Goal: Check status: Check status

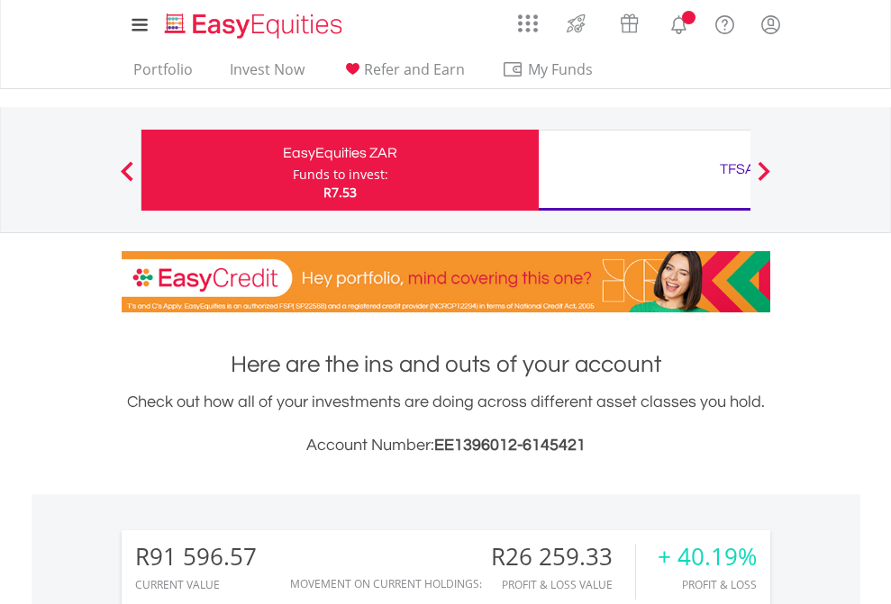
scroll to position [173, 283]
click at [293, 170] on div "Funds to invest:" at bounding box center [340, 175] width 95 height 18
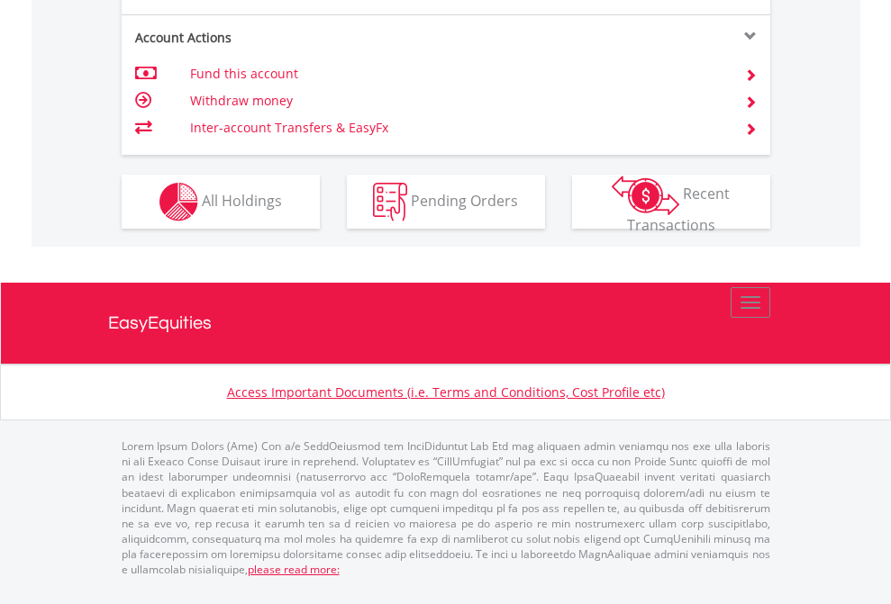
scroll to position [1835, 0]
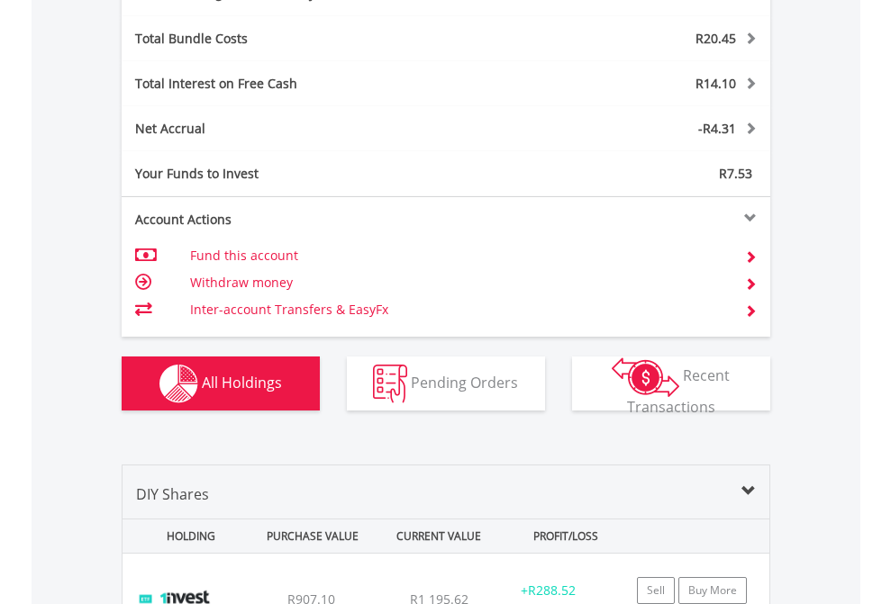
scroll to position [2147, 0]
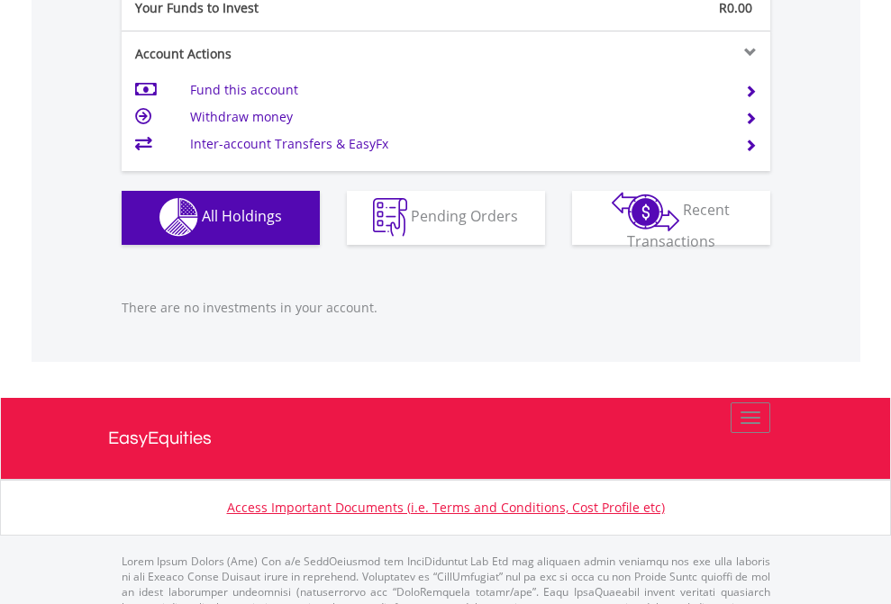
scroll to position [1783, 0]
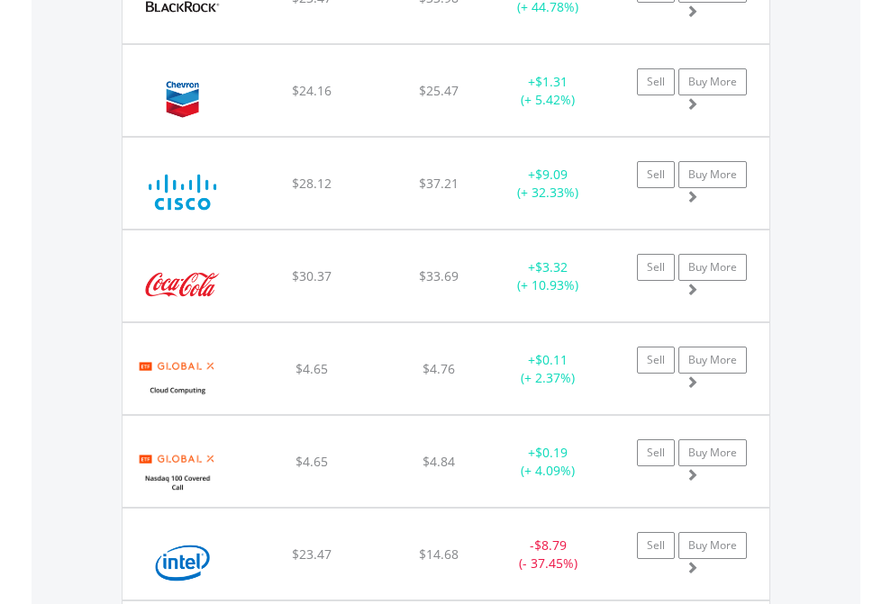
scroll to position [173, 283]
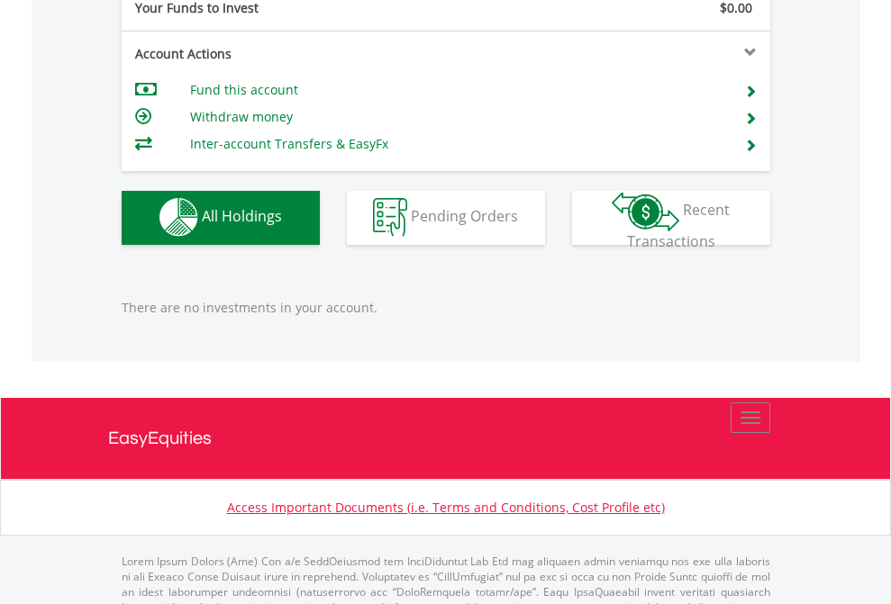
scroll to position [1783, 0]
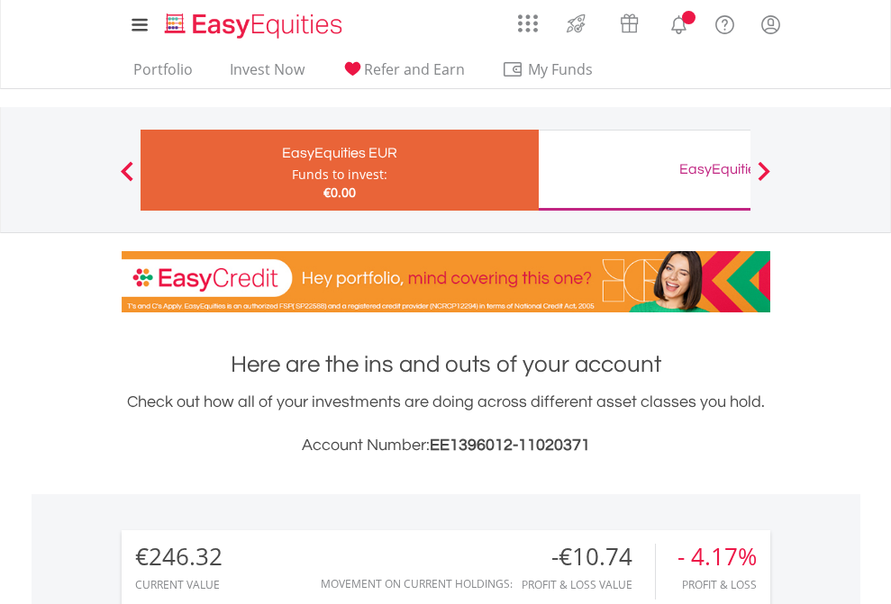
scroll to position [173, 283]
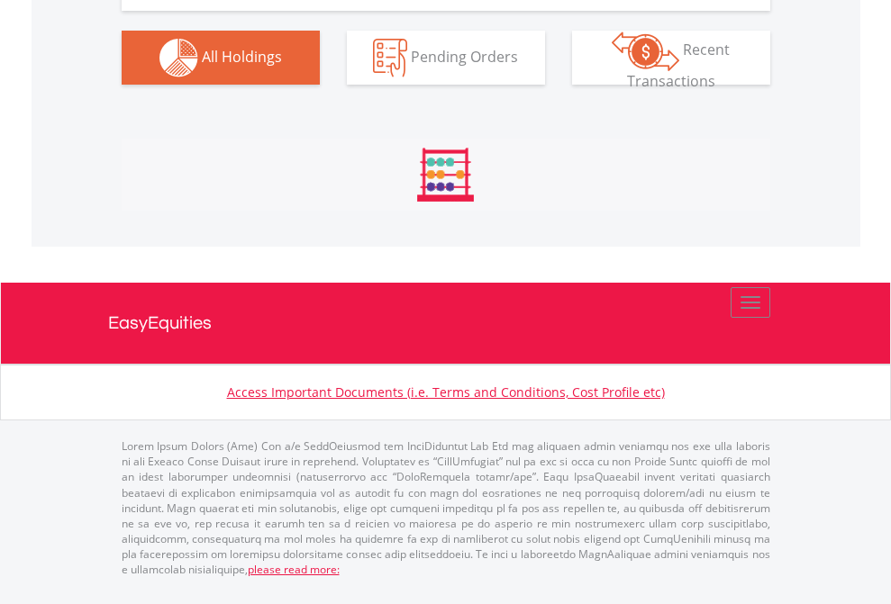
scroll to position [2003, 0]
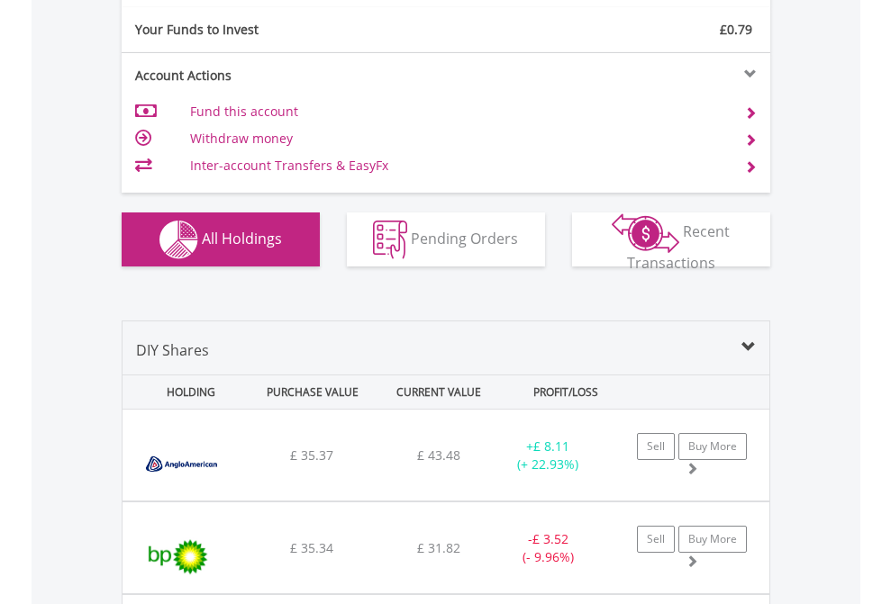
scroll to position [2003, 0]
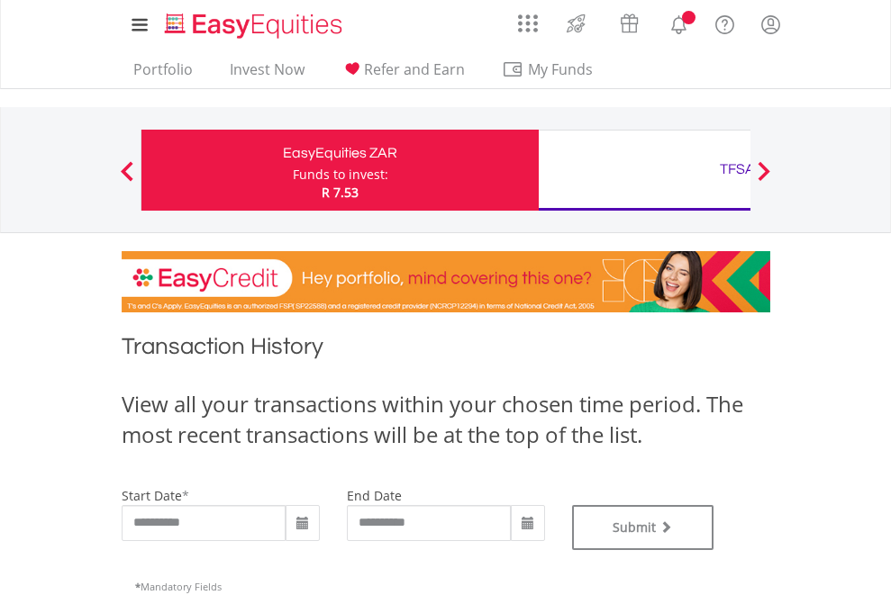
type input "**********"
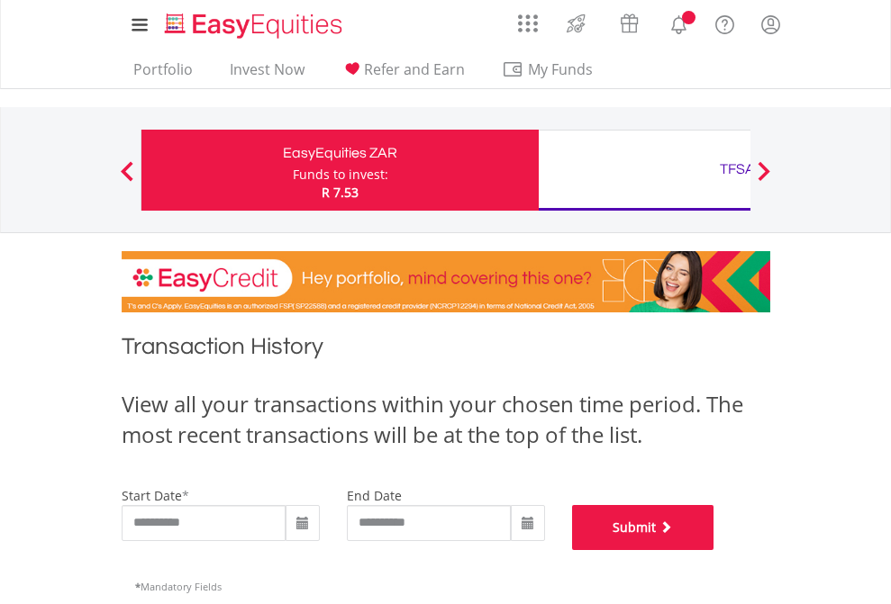
click at [714, 550] on button "Submit" at bounding box center [643, 527] width 142 height 45
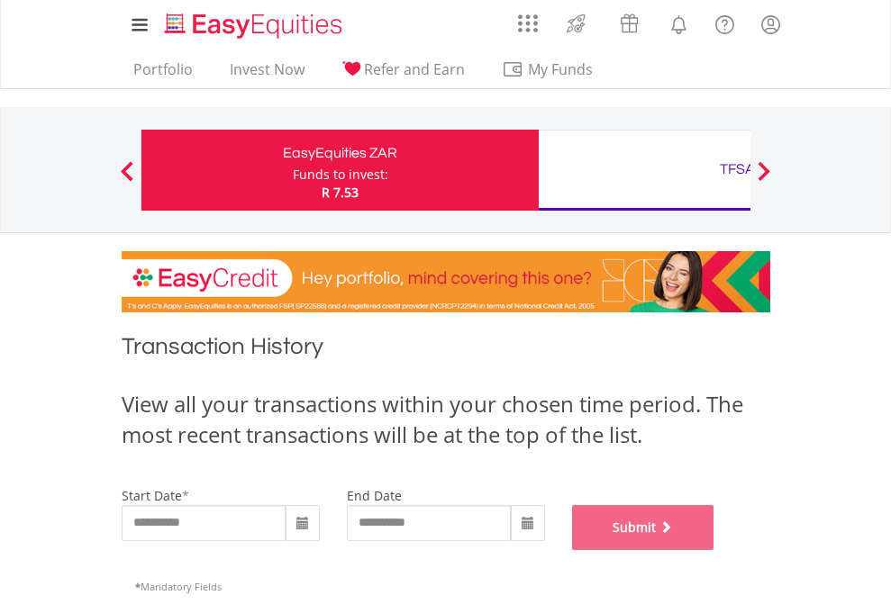
scroll to position [730, 0]
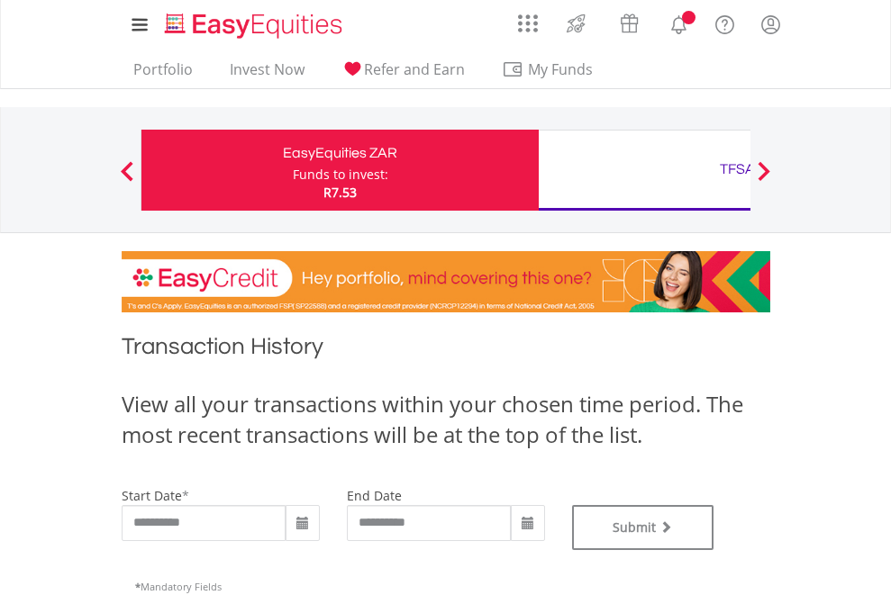
click at [644, 170] on div "TFSA" at bounding box center [737, 169] width 376 height 25
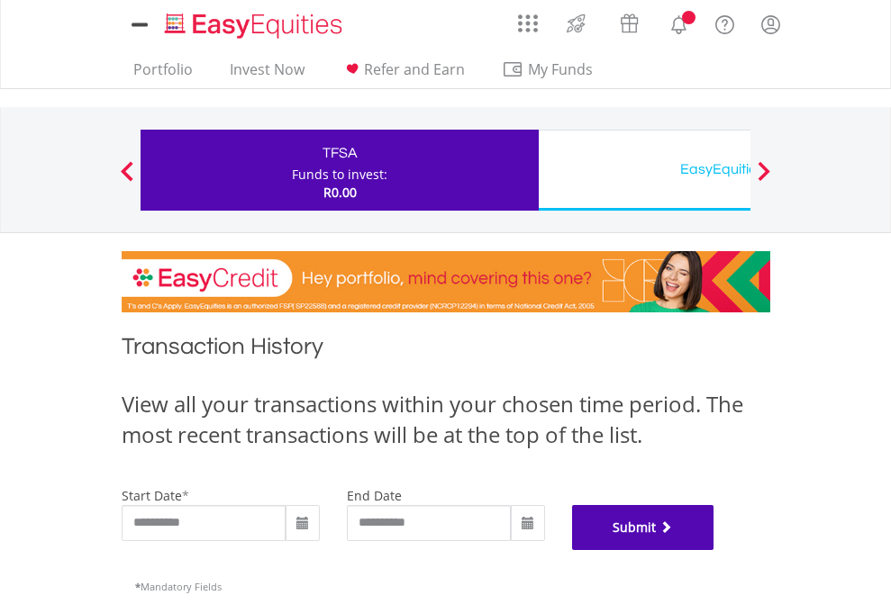
click at [714, 550] on button "Submit" at bounding box center [643, 527] width 142 height 45
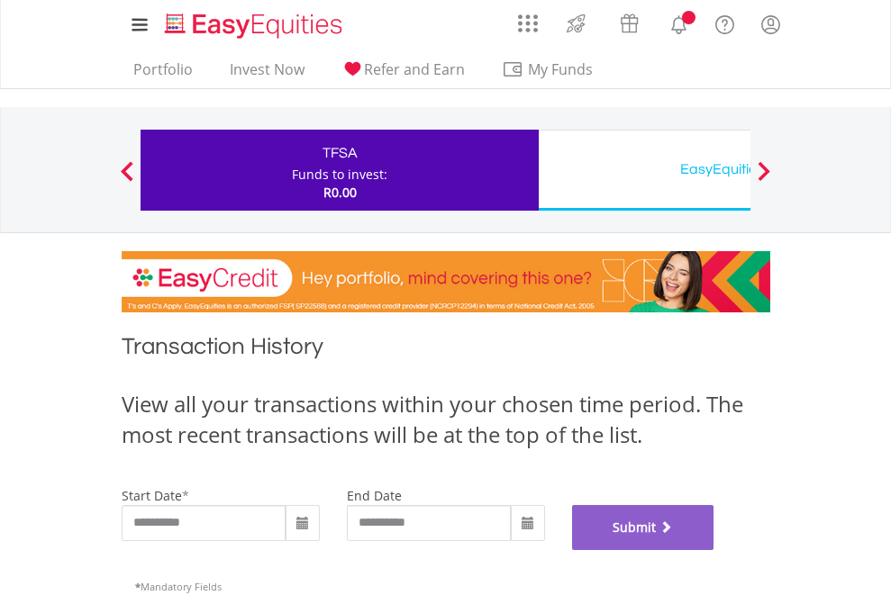
scroll to position [730, 0]
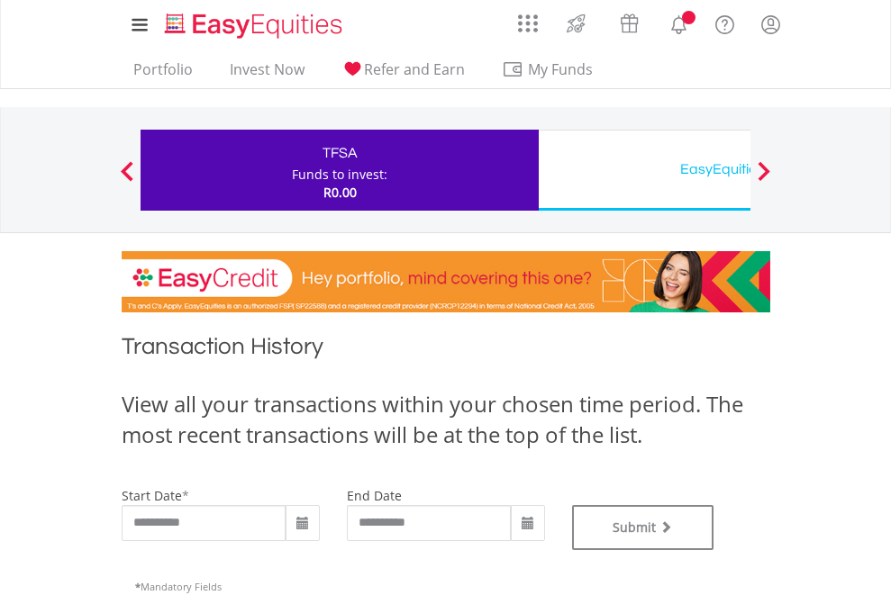
click at [644, 170] on div "EasyEquities USD" at bounding box center [737, 169] width 376 height 25
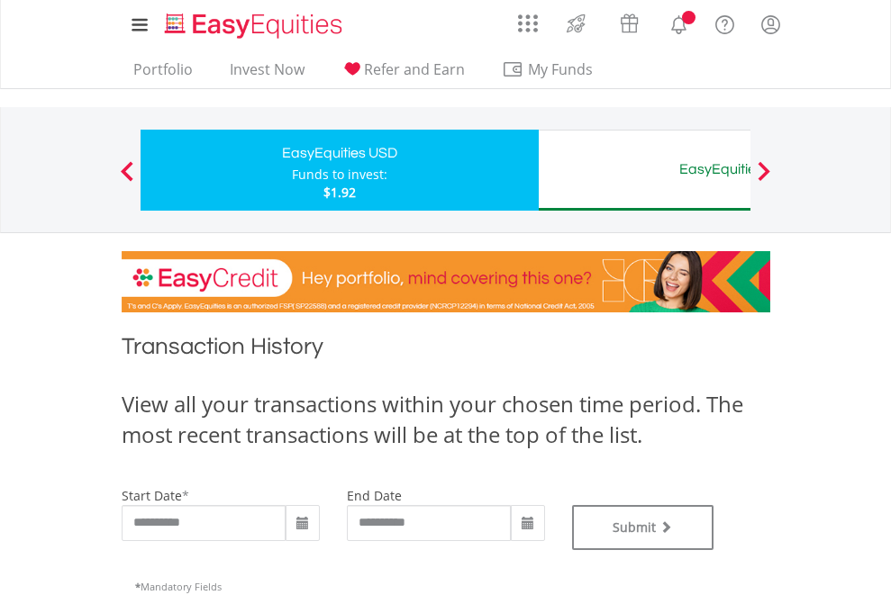
type input "**********"
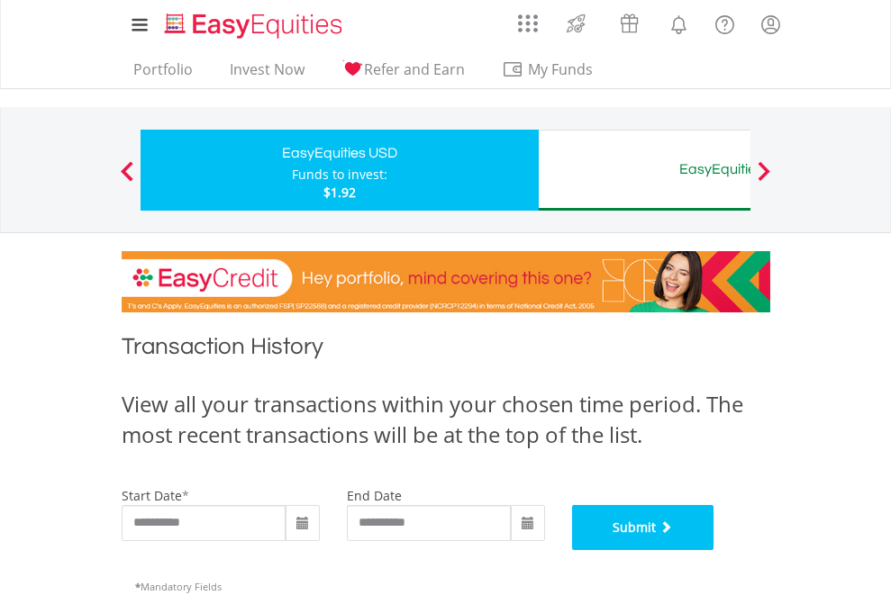
click at [714, 550] on button "Submit" at bounding box center [643, 527] width 142 height 45
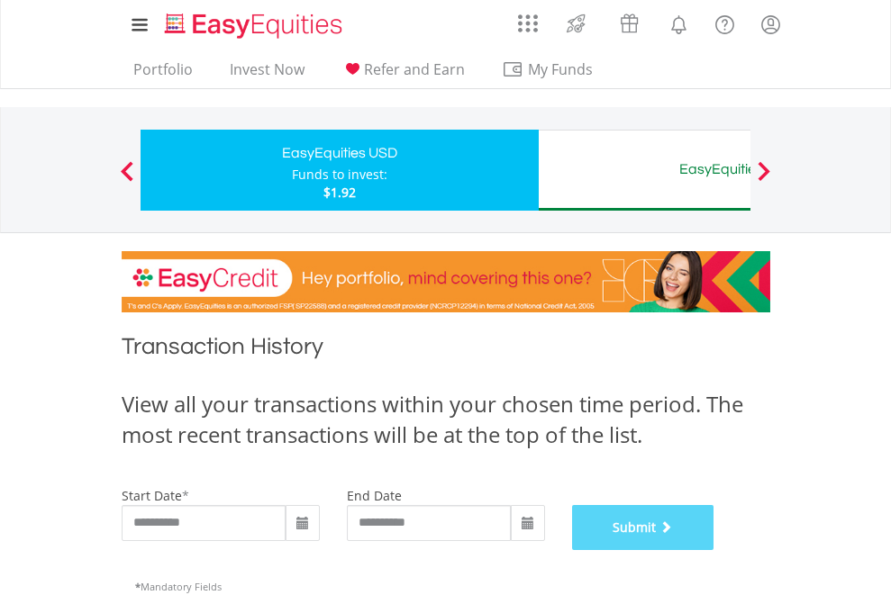
scroll to position [730, 0]
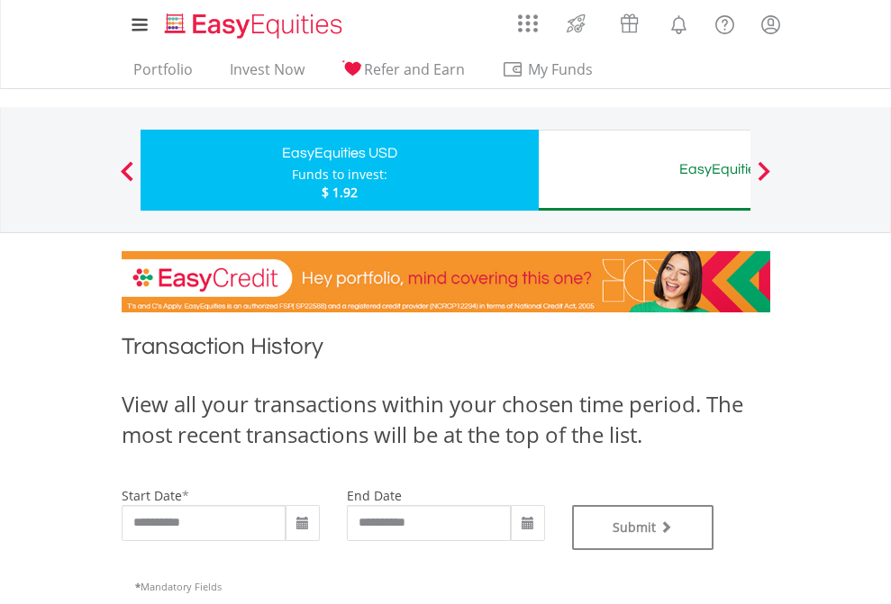
click at [644, 170] on div "EasyEquities AUD" at bounding box center [737, 169] width 376 height 25
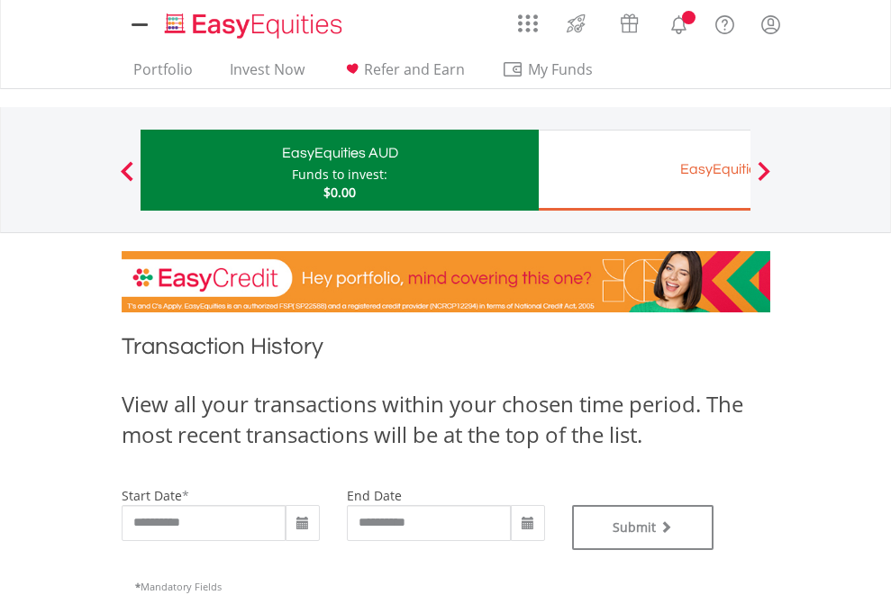
type input "**********"
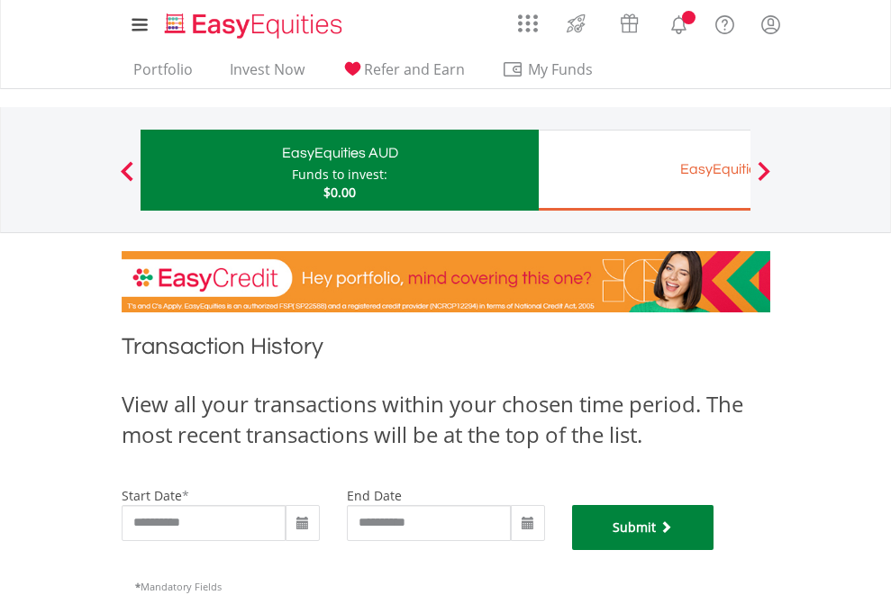
click at [714, 550] on button "Submit" at bounding box center [643, 527] width 142 height 45
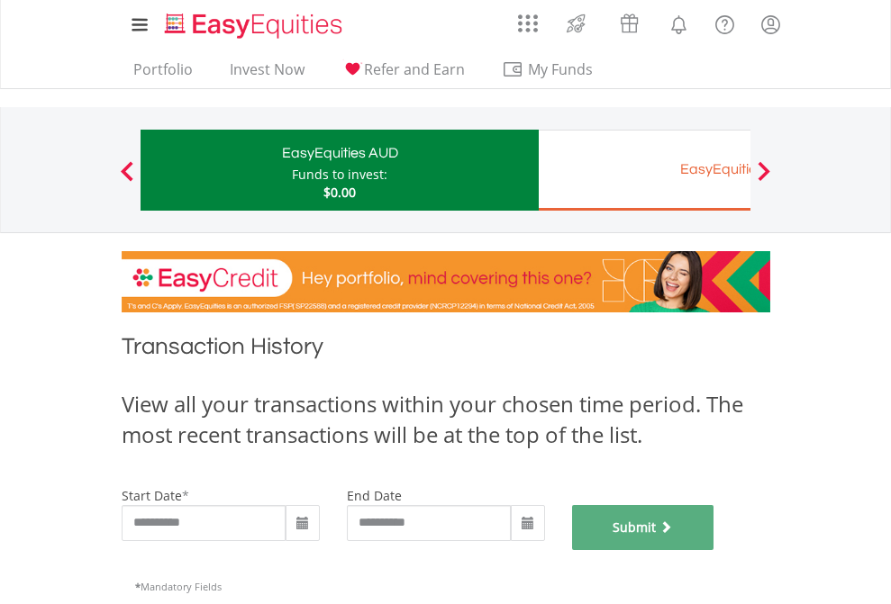
scroll to position [730, 0]
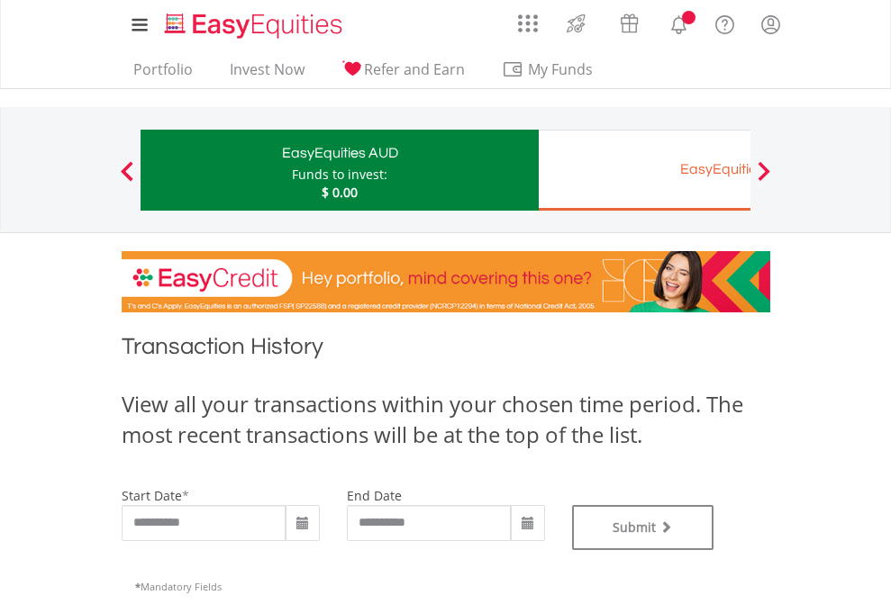
click at [644, 170] on div "EasyEquities EUR" at bounding box center [737, 169] width 376 height 25
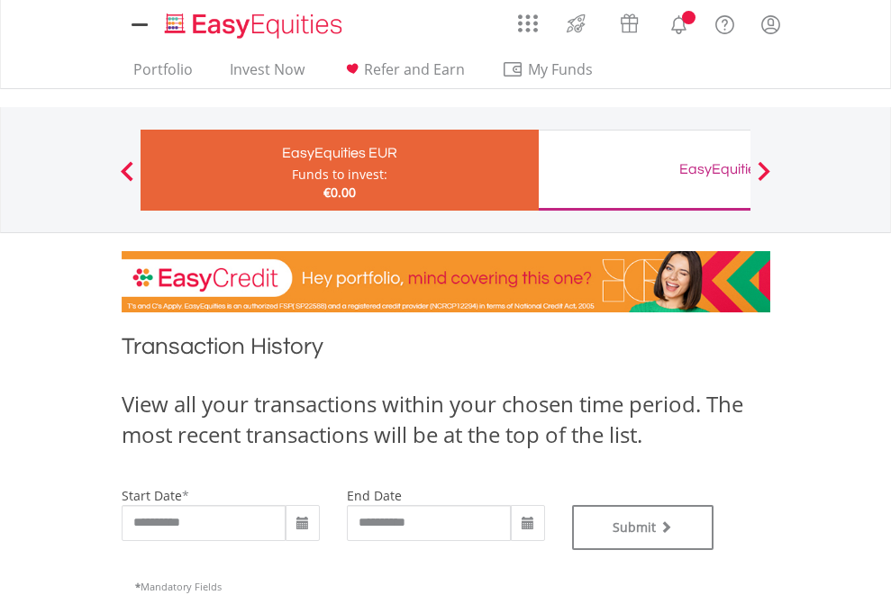
type input "**********"
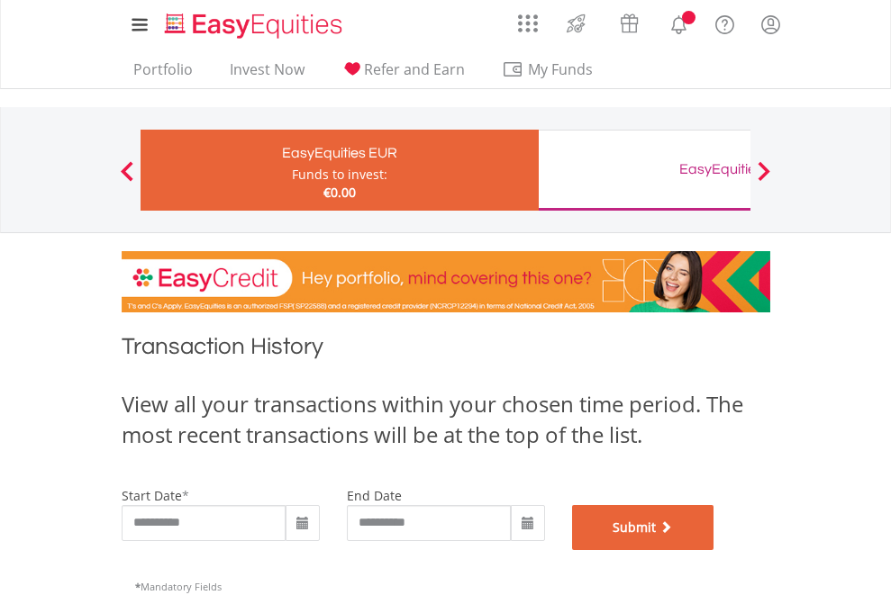
click at [714, 550] on button "Submit" at bounding box center [643, 527] width 142 height 45
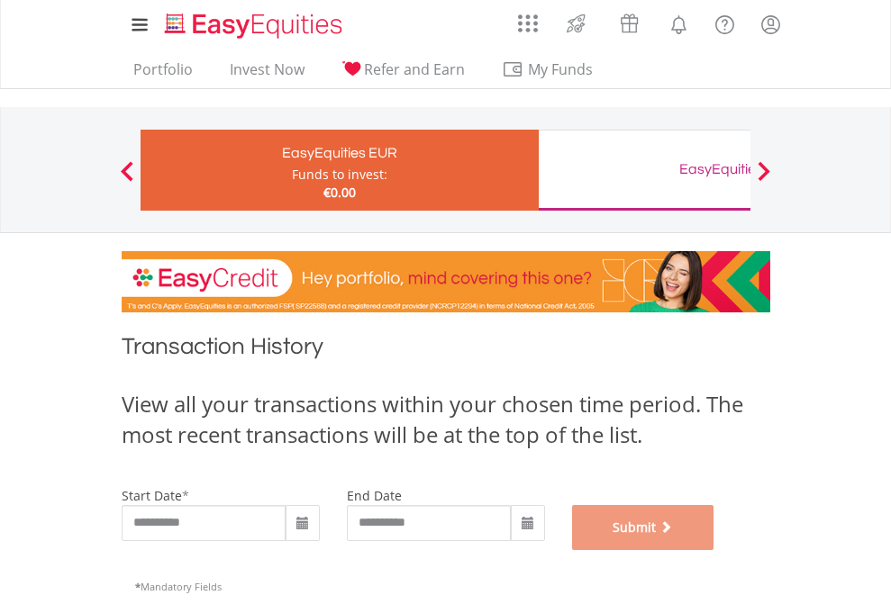
scroll to position [730, 0]
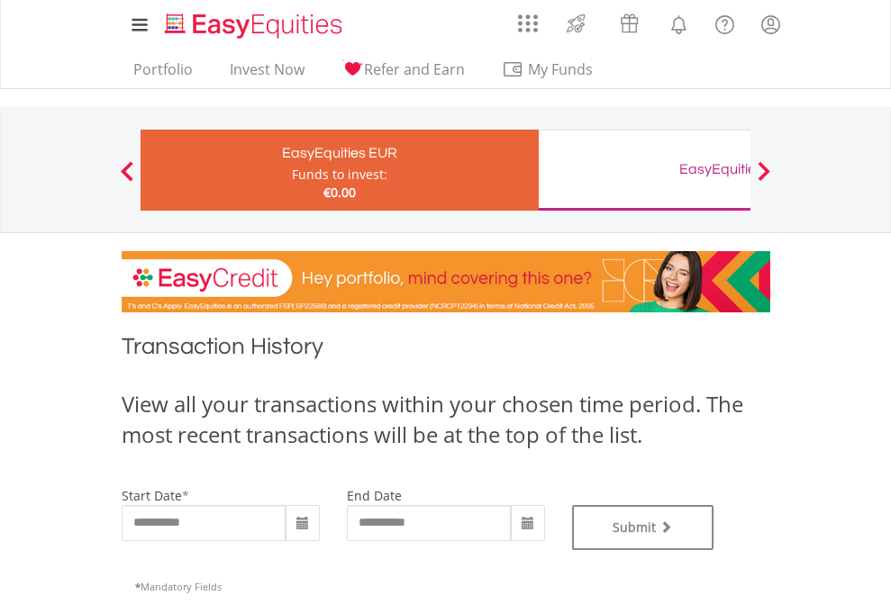
click at [644, 170] on div "EasyEquities GBP" at bounding box center [737, 169] width 376 height 25
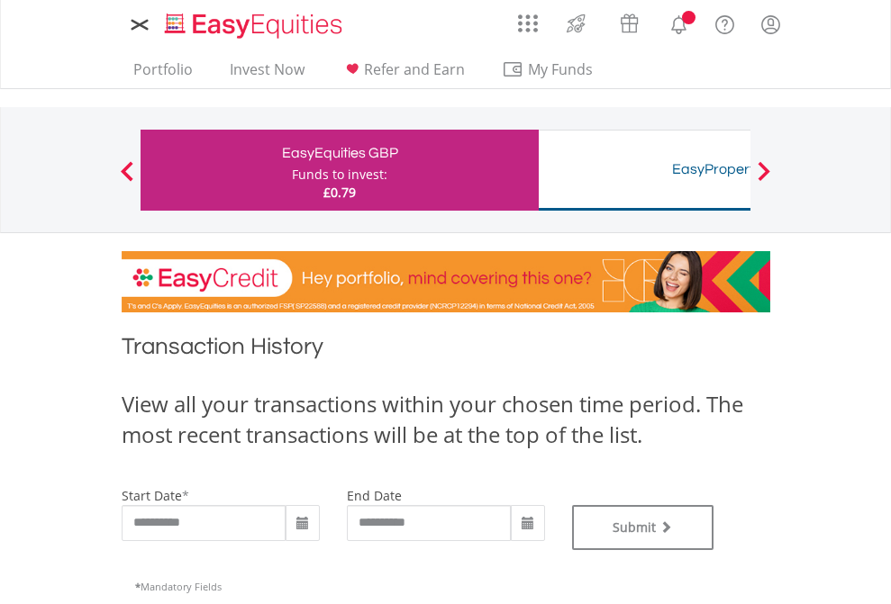
type input "**********"
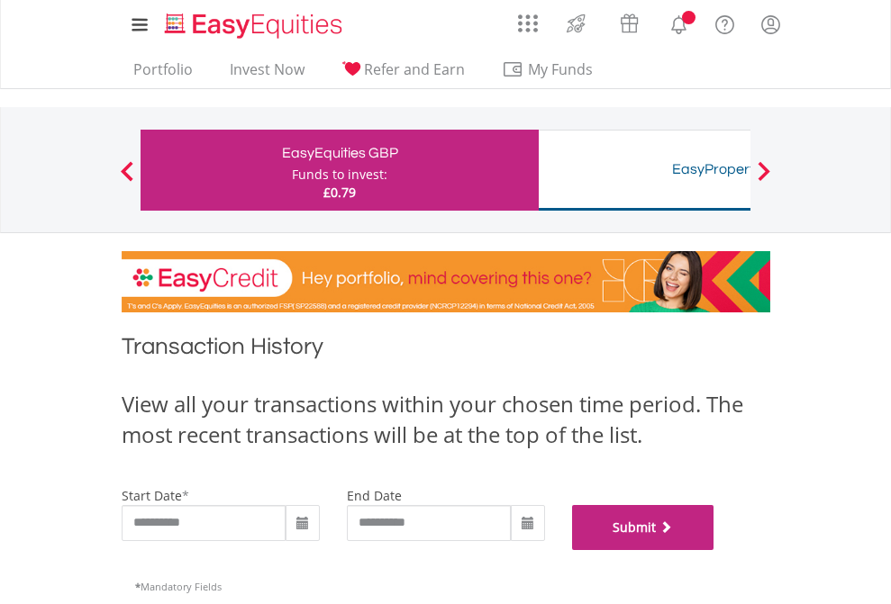
click at [714, 550] on button "Submit" at bounding box center [643, 527] width 142 height 45
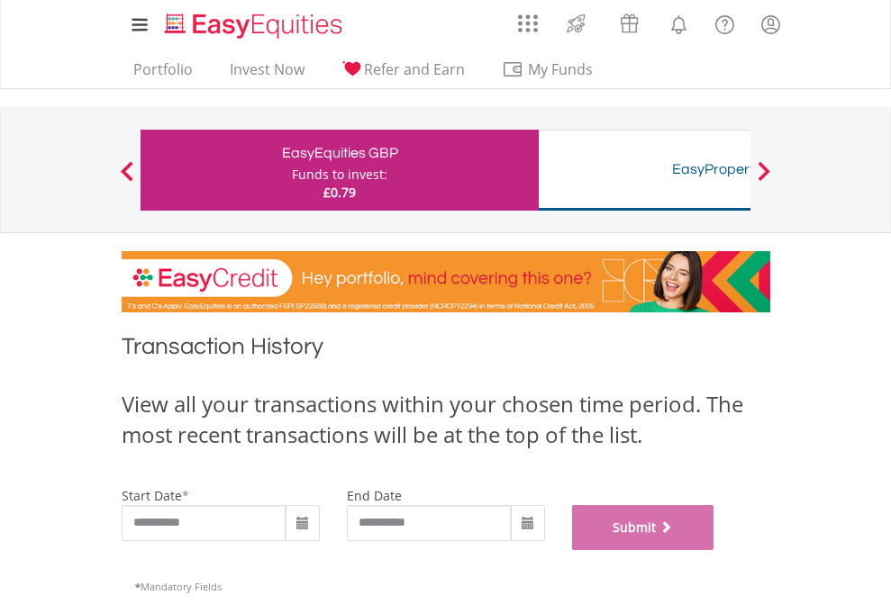
scroll to position [730, 0]
